Goal: Task Accomplishment & Management: Use online tool/utility

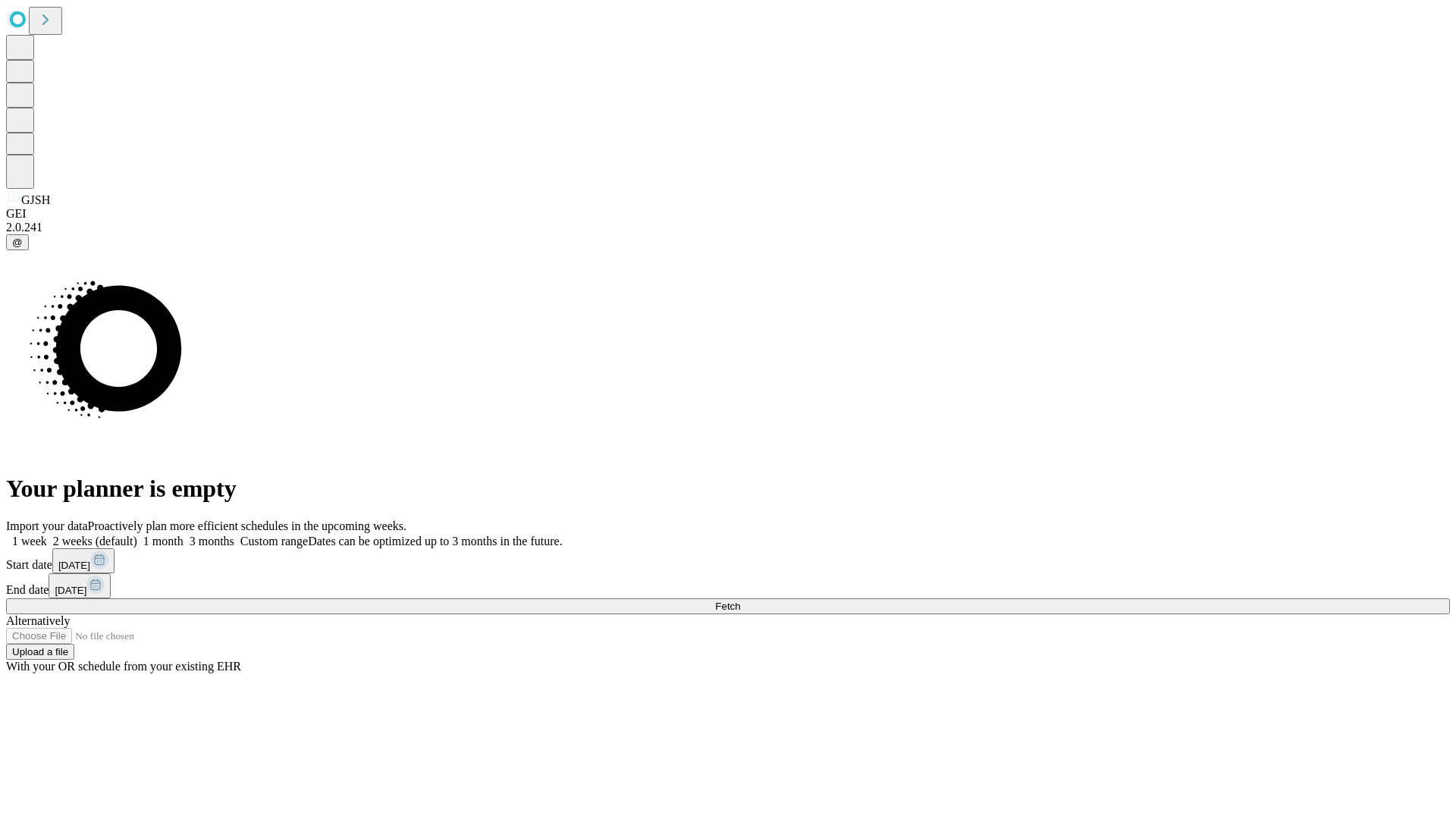
click at [47, 534] on label "1 week" at bounding box center [25, 541] width 41 height 13
click at [740, 600] on span "Fetch" at bounding box center [728, 606] width 25 height 11
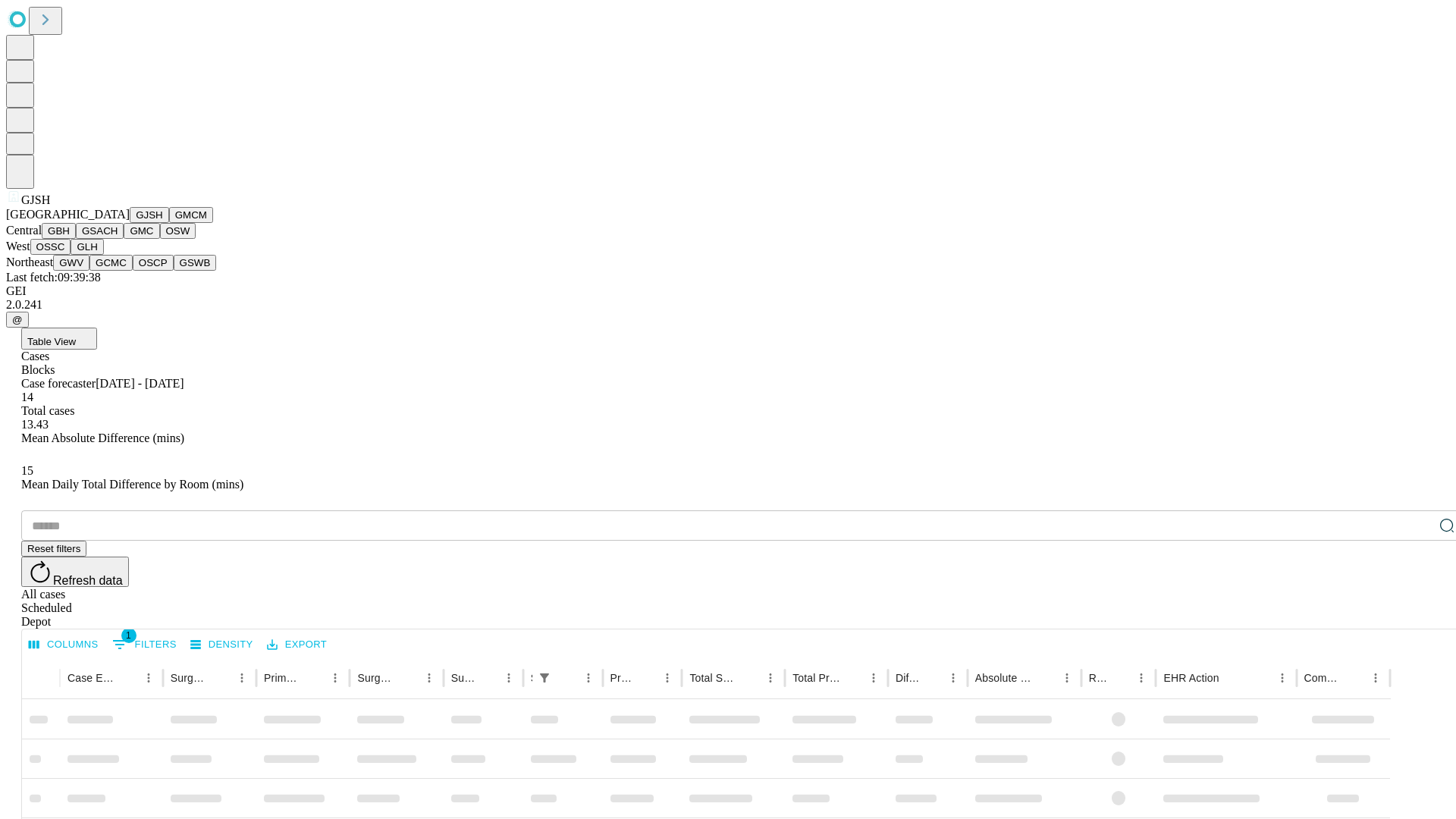
click at [169, 223] on button "GMCM" at bounding box center [190, 215] width 44 height 16
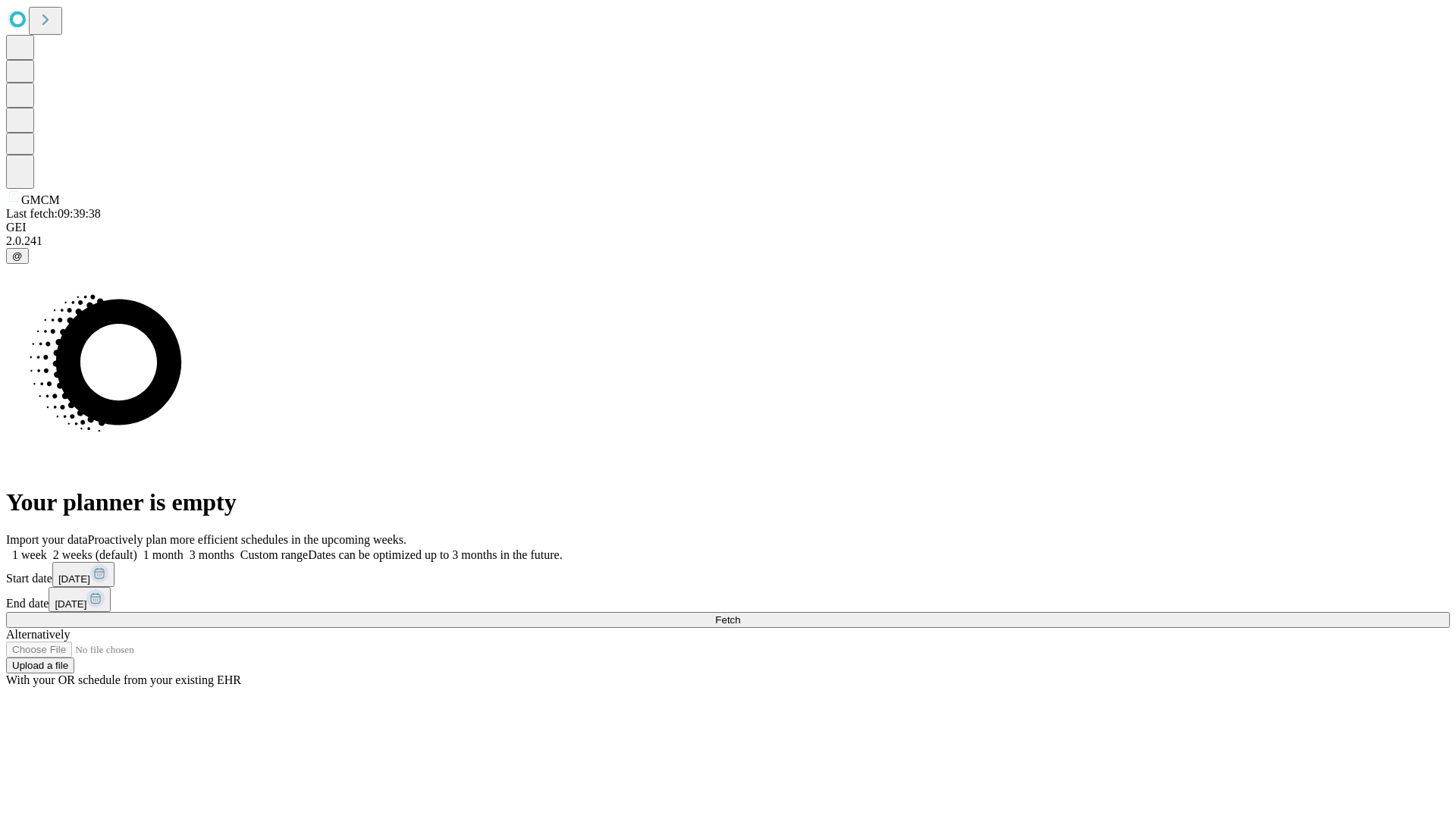
click at [47, 549] on label "1 week" at bounding box center [25, 555] width 41 height 13
click at [740, 614] on span "Fetch" at bounding box center [728, 620] width 25 height 11
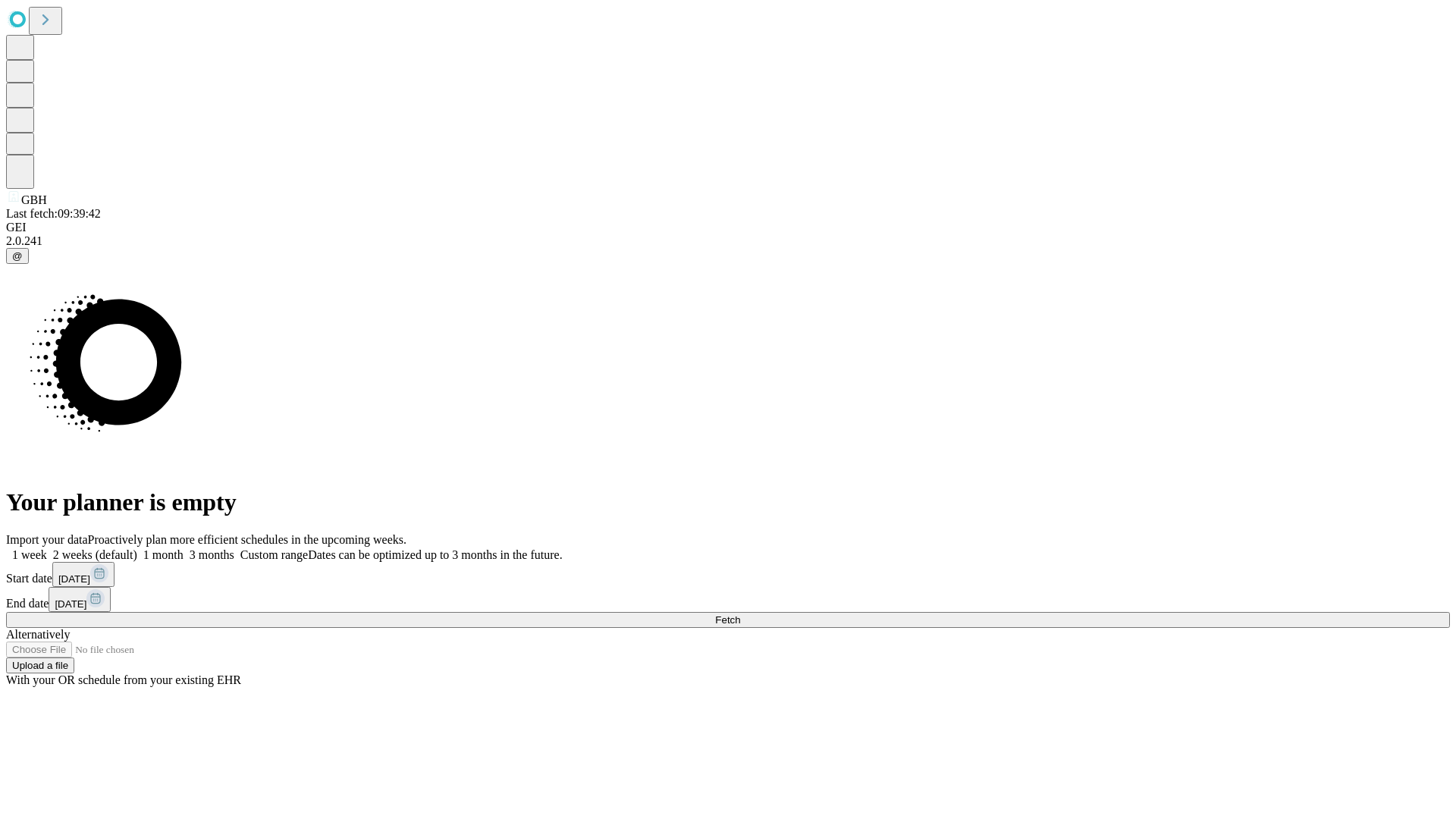
click at [47, 549] on label "1 week" at bounding box center [25, 555] width 41 height 13
click at [740, 614] on span "Fetch" at bounding box center [728, 620] width 25 height 11
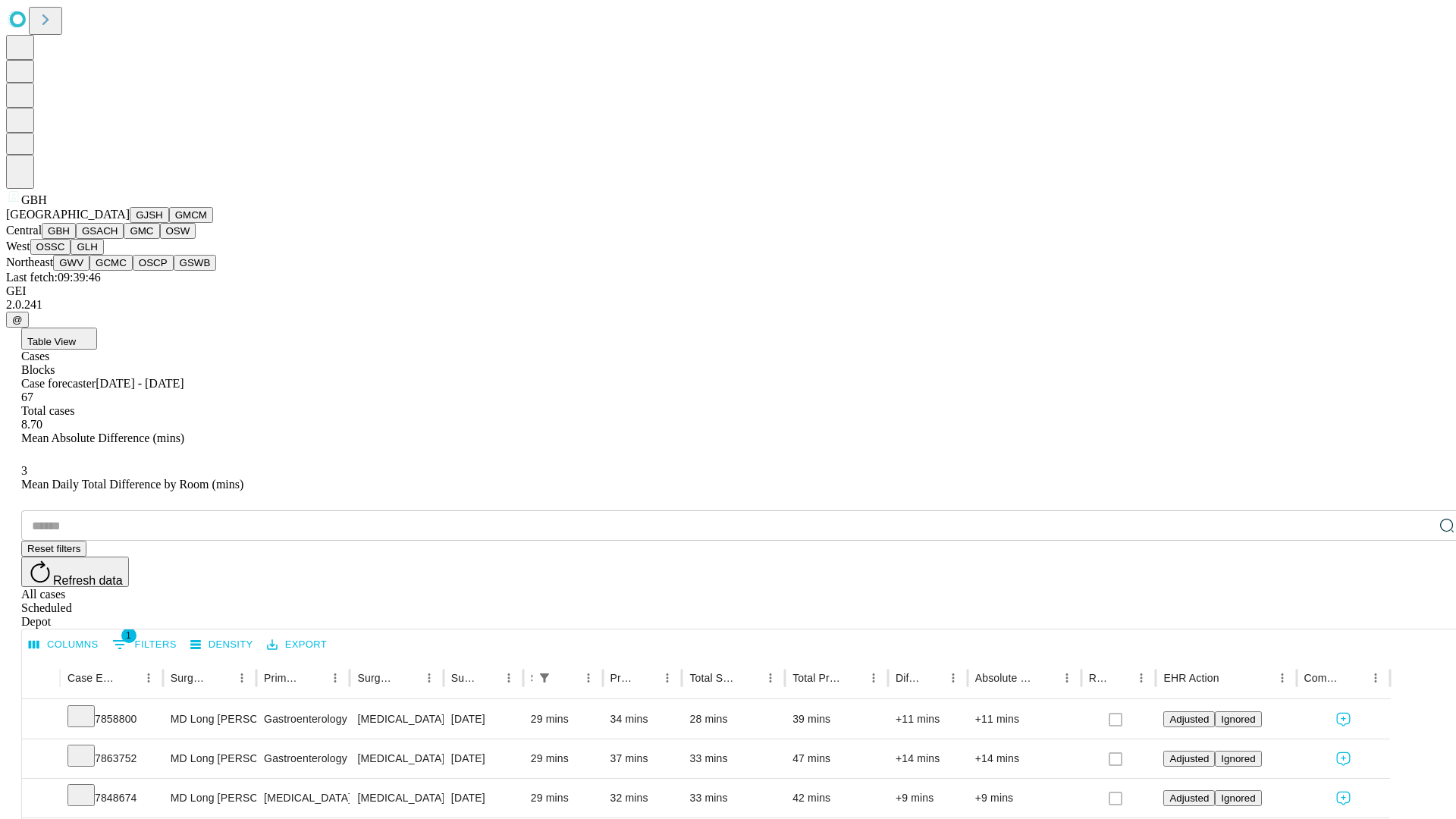
click at [118, 238] on button "GSACH" at bounding box center [99, 231] width 48 height 16
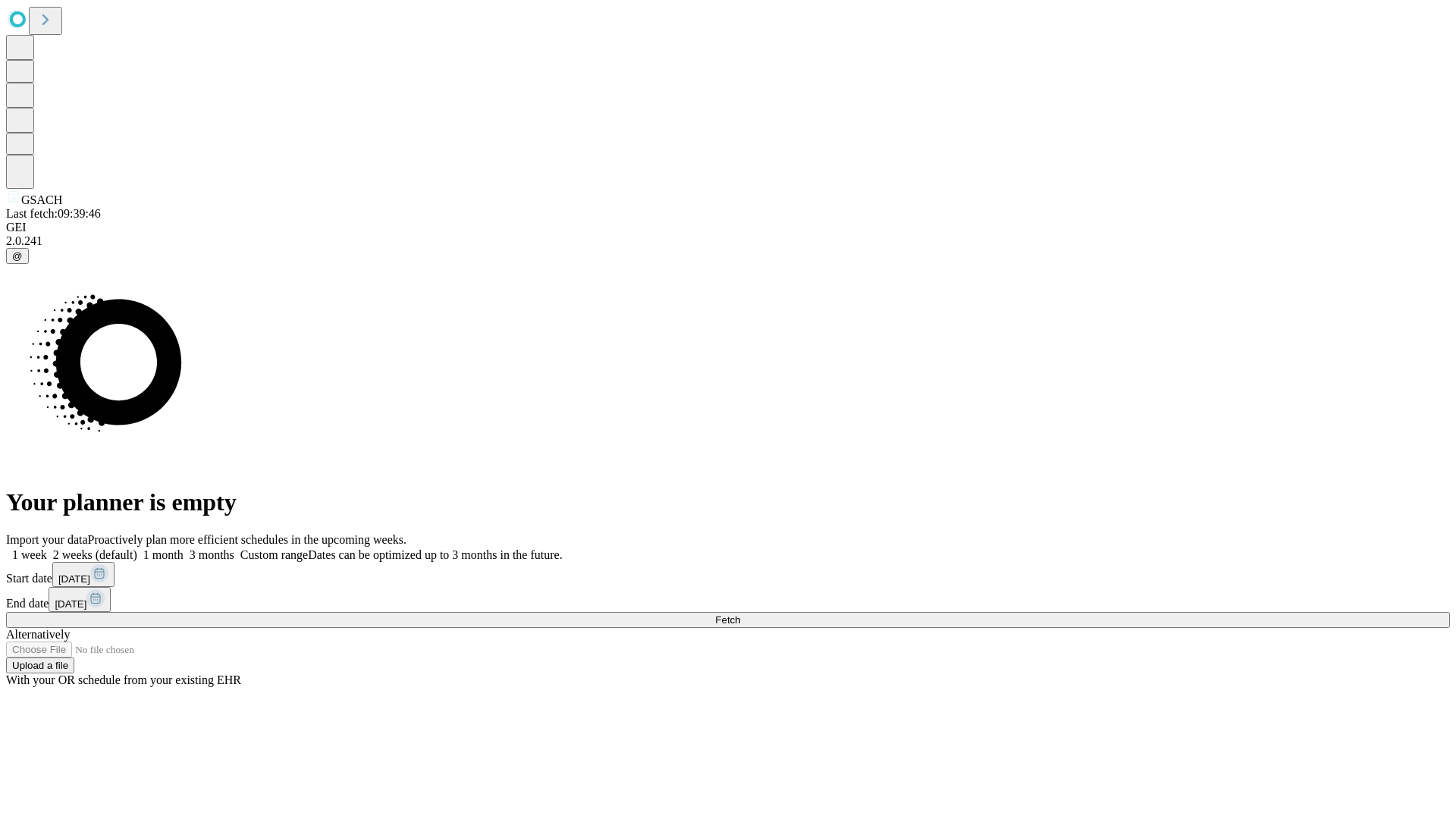
click at [47, 549] on label "1 week" at bounding box center [25, 555] width 41 height 13
click at [740, 614] on span "Fetch" at bounding box center [728, 620] width 25 height 11
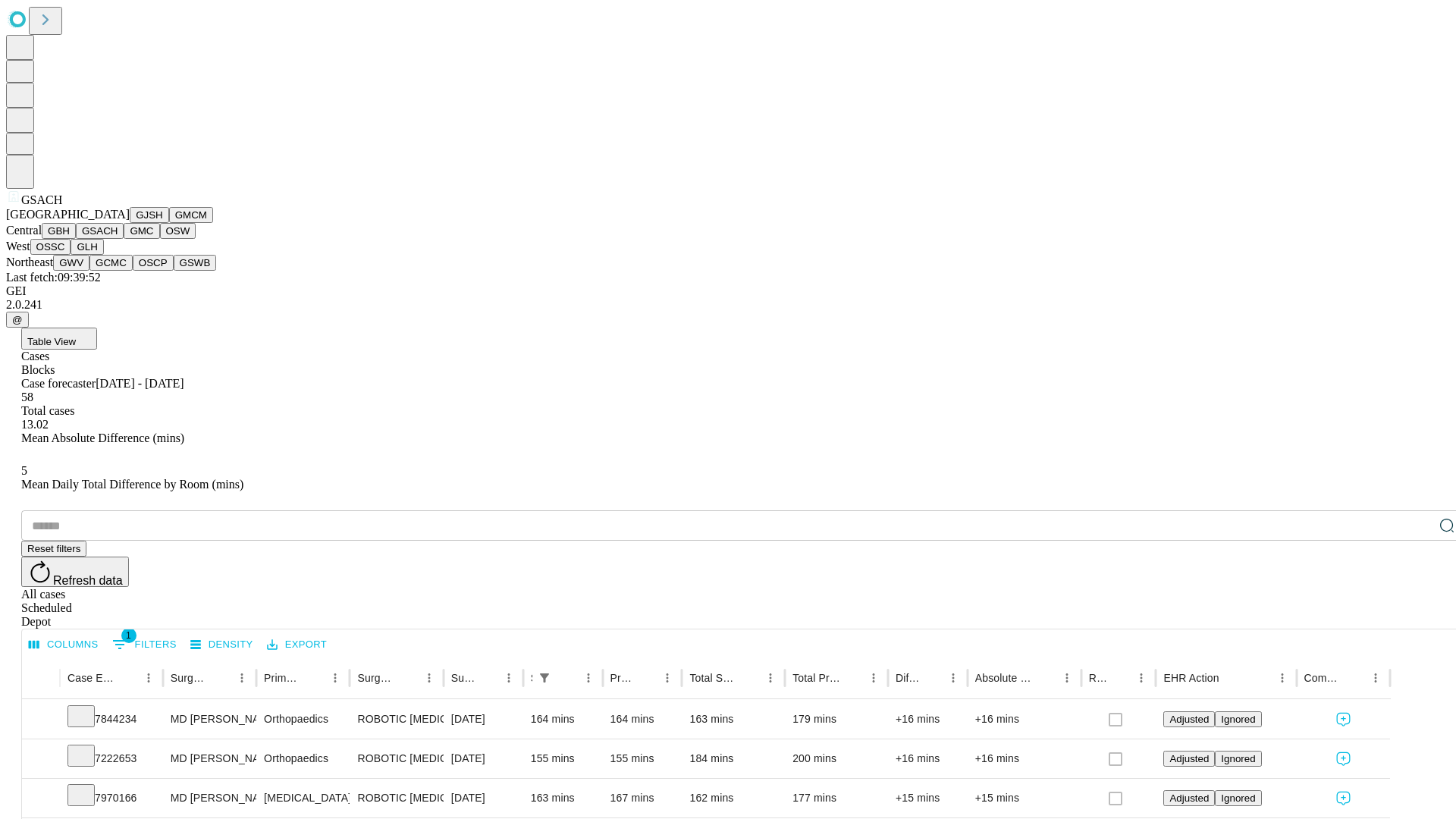
click at [123, 238] on button "GMC" at bounding box center [141, 231] width 36 height 16
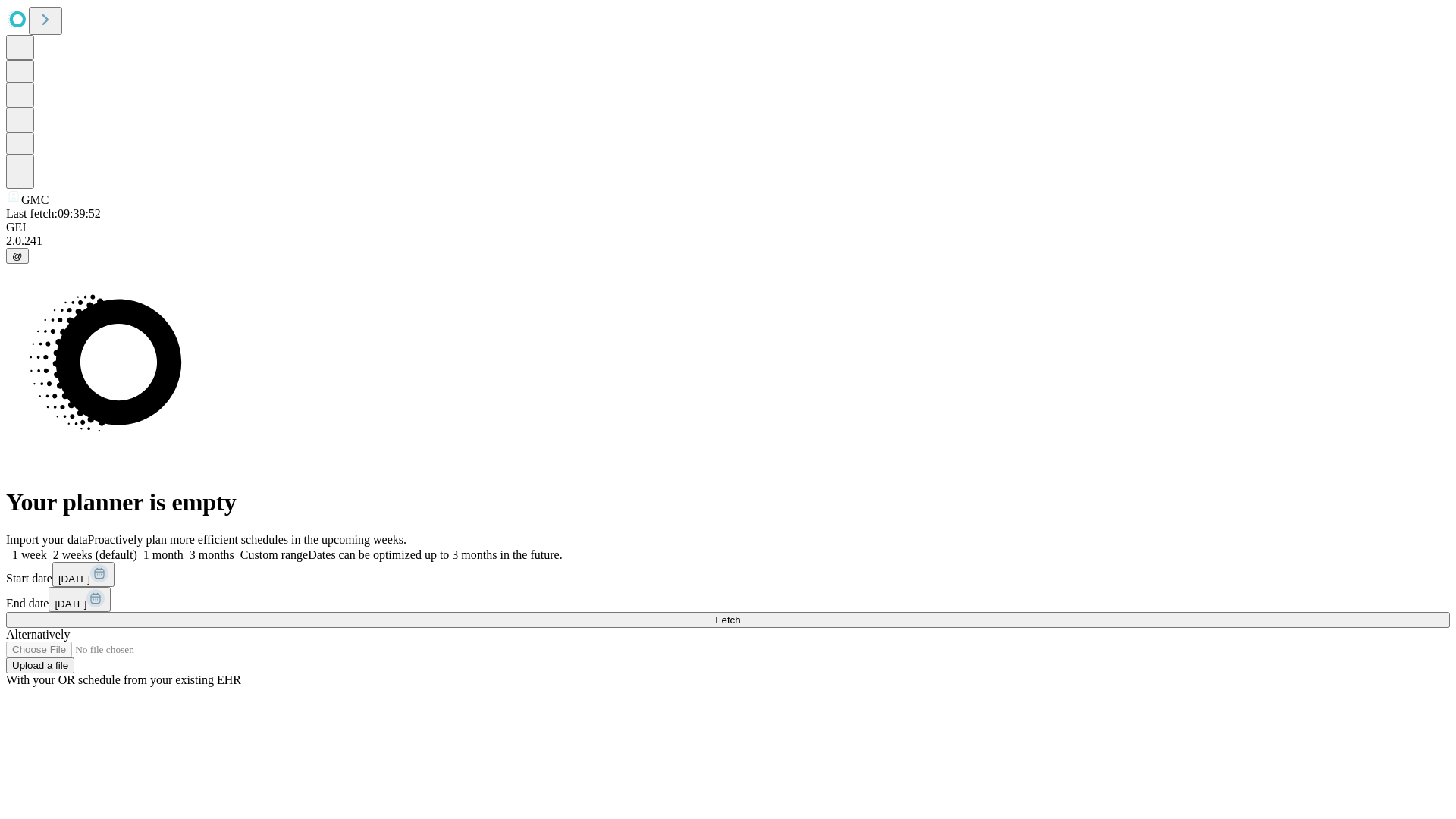
click at [47, 549] on label "1 week" at bounding box center [25, 555] width 41 height 13
click at [740, 614] on span "Fetch" at bounding box center [728, 620] width 25 height 11
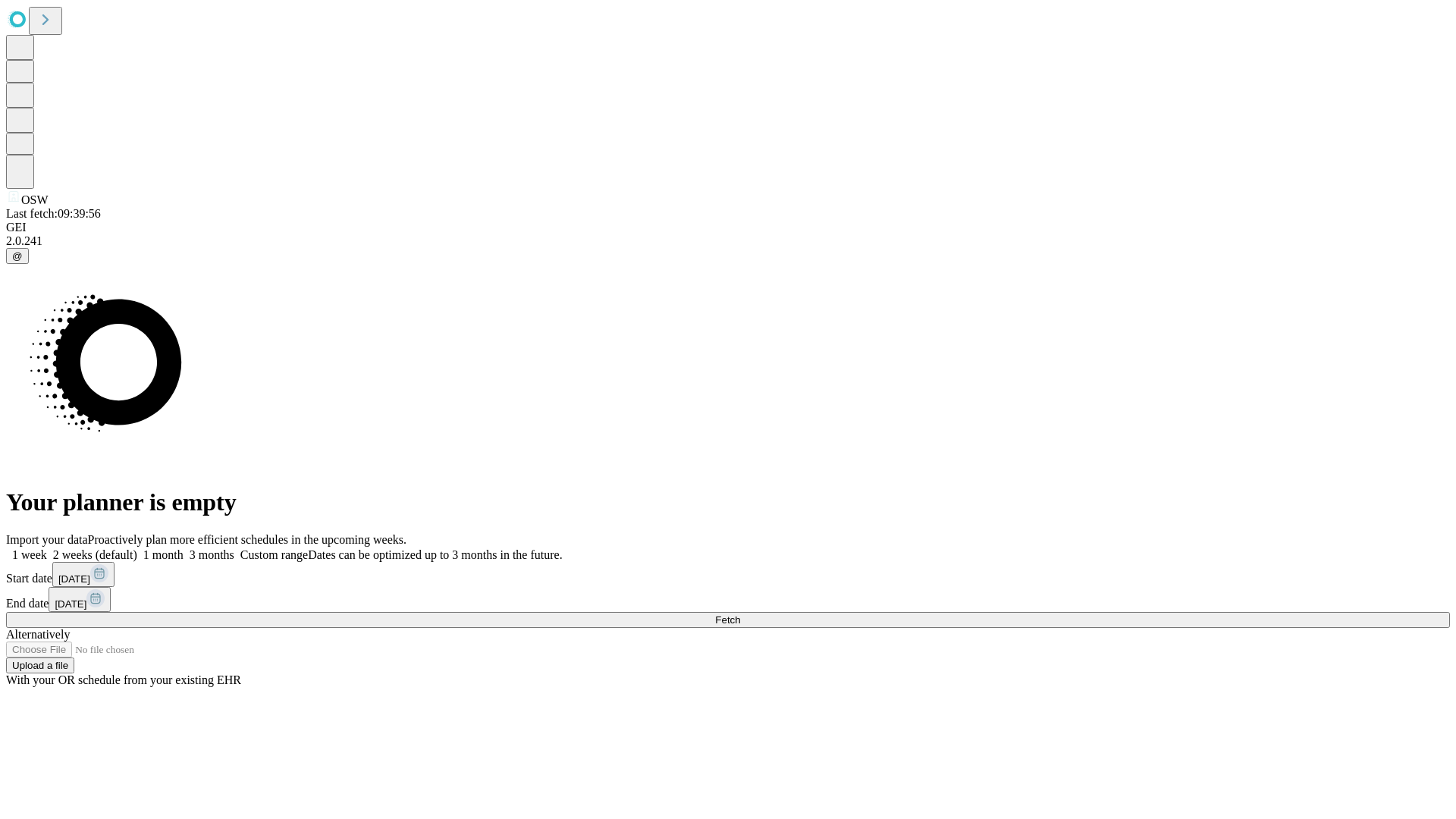
click at [47, 549] on label "1 week" at bounding box center [25, 555] width 41 height 13
click at [740, 614] on span "Fetch" at bounding box center [728, 620] width 25 height 11
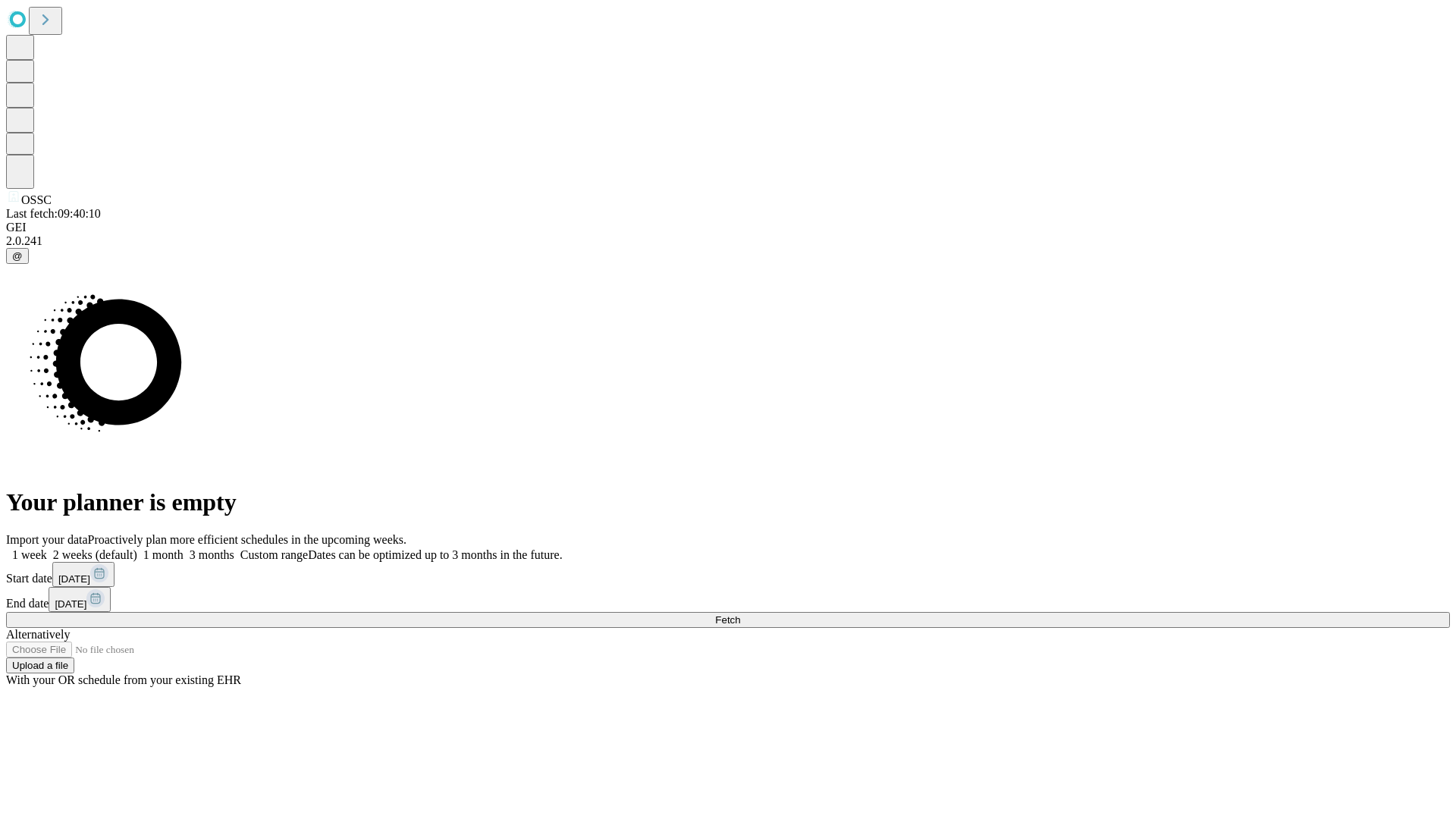
click at [47, 549] on label "1 week" at bounding box center [25, 555] width 41 height 13
click at [740, 614] on span "Fetch" at bounding box center [728, 620] width 25 height 11
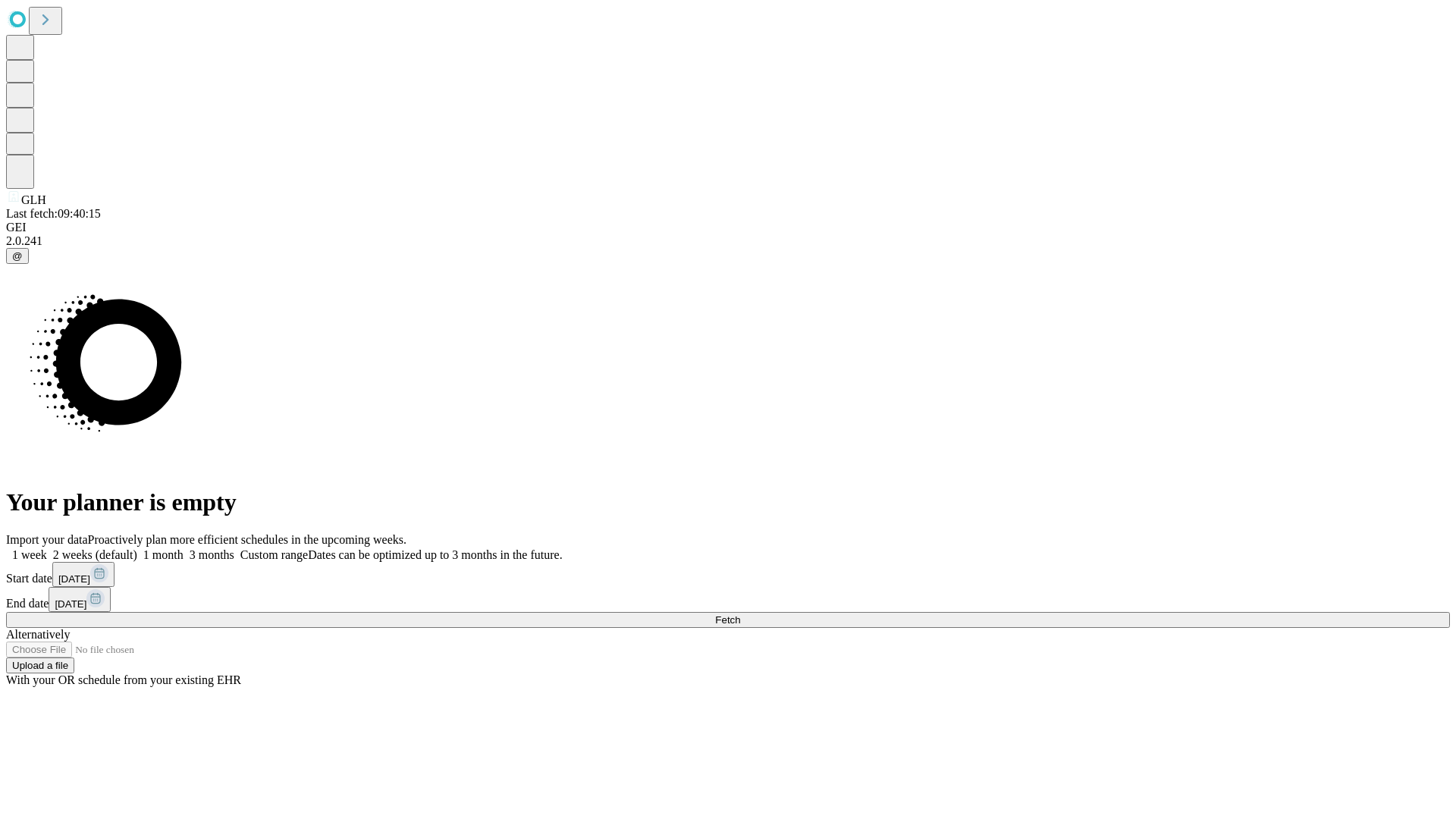
click at [47, 549] on label "1 week" at bounding box center [25, 555] width 41 height 13
click at [740, 614] on span "Fetch" at bounding box center [728, 620] width 25 height 11
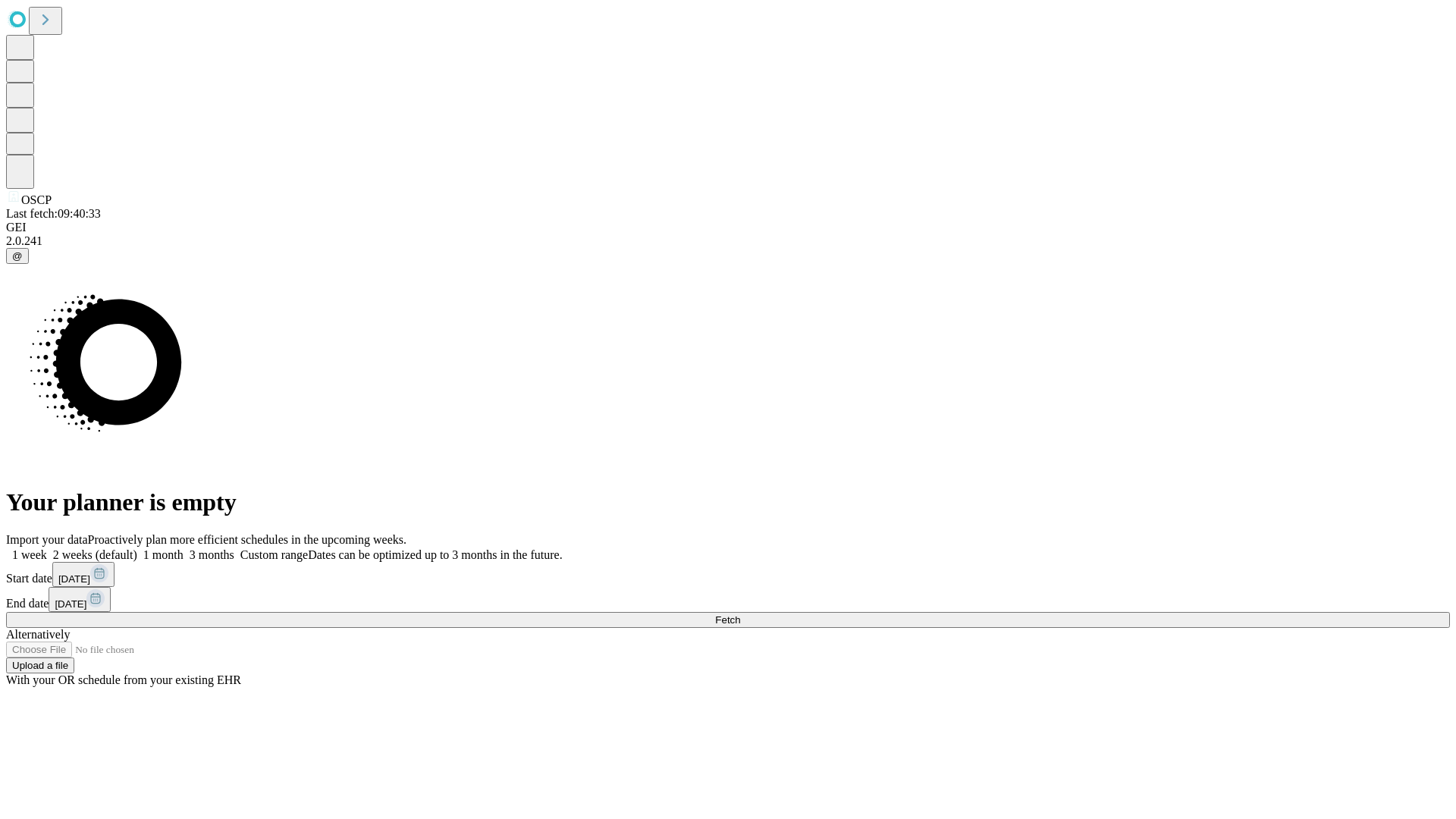
click at [47, 549] on label "1 week" at bounding box center [25, 555] width 41 height 13
click at [740, 614] on span "Fetch" at bounding box center [728, 620] width 25 height 11
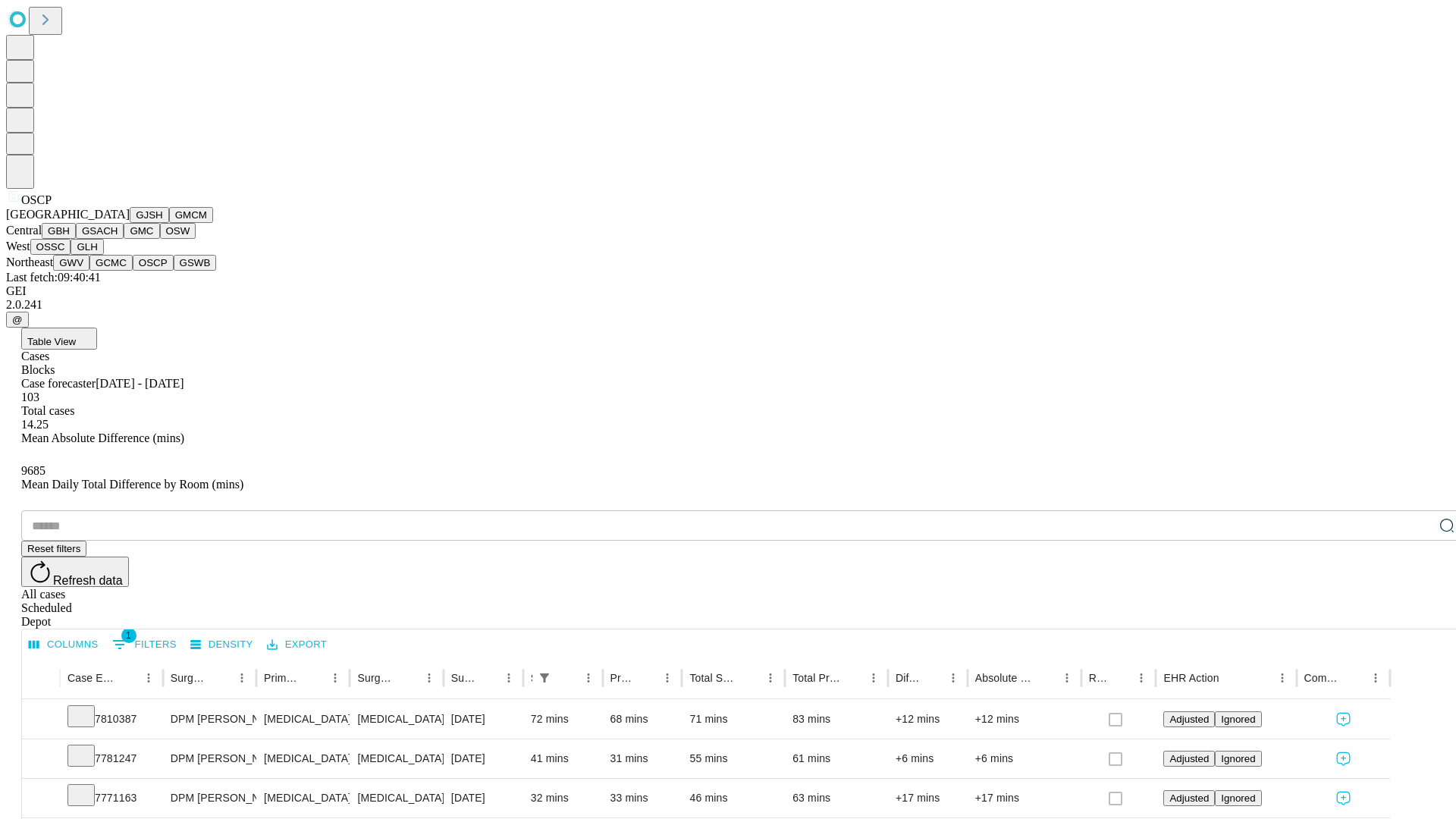
click at [173, 270] on button "GSWB" at bounding box center [195, 262] width 43 height 16
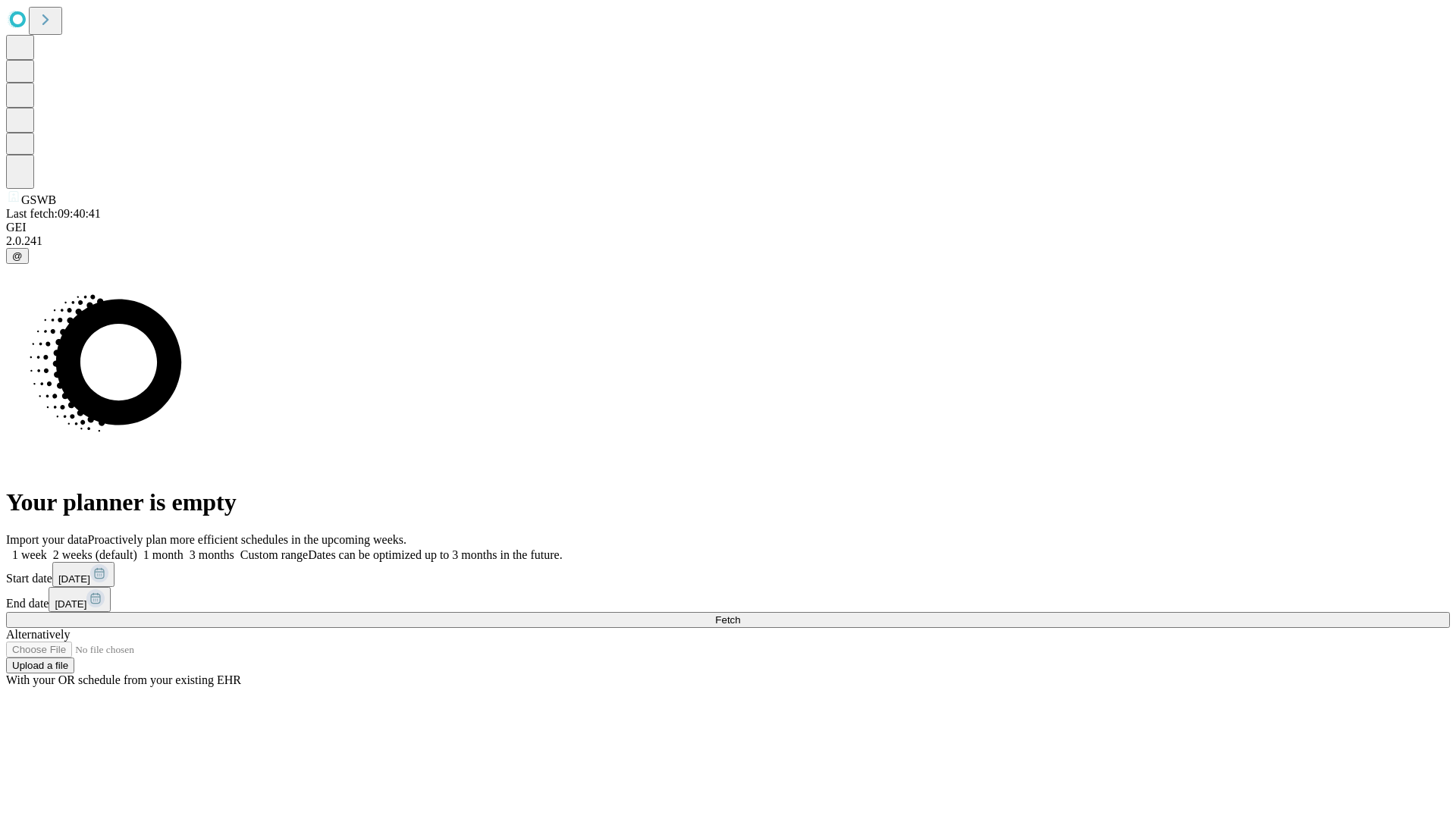
click at [740, 614] on span "Fetch" at bounding box center [728, 620] width 25 height 11
